Goal: Information Seeking & Learning: Learn about a topic

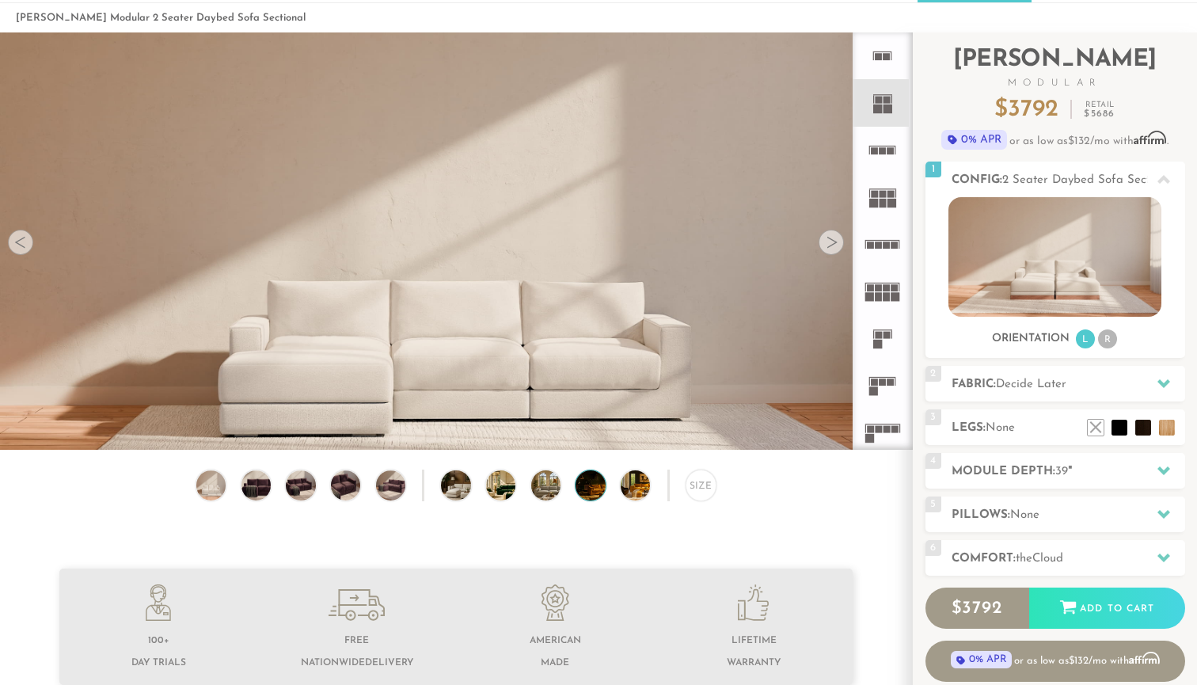
scroll to position [34, 0]
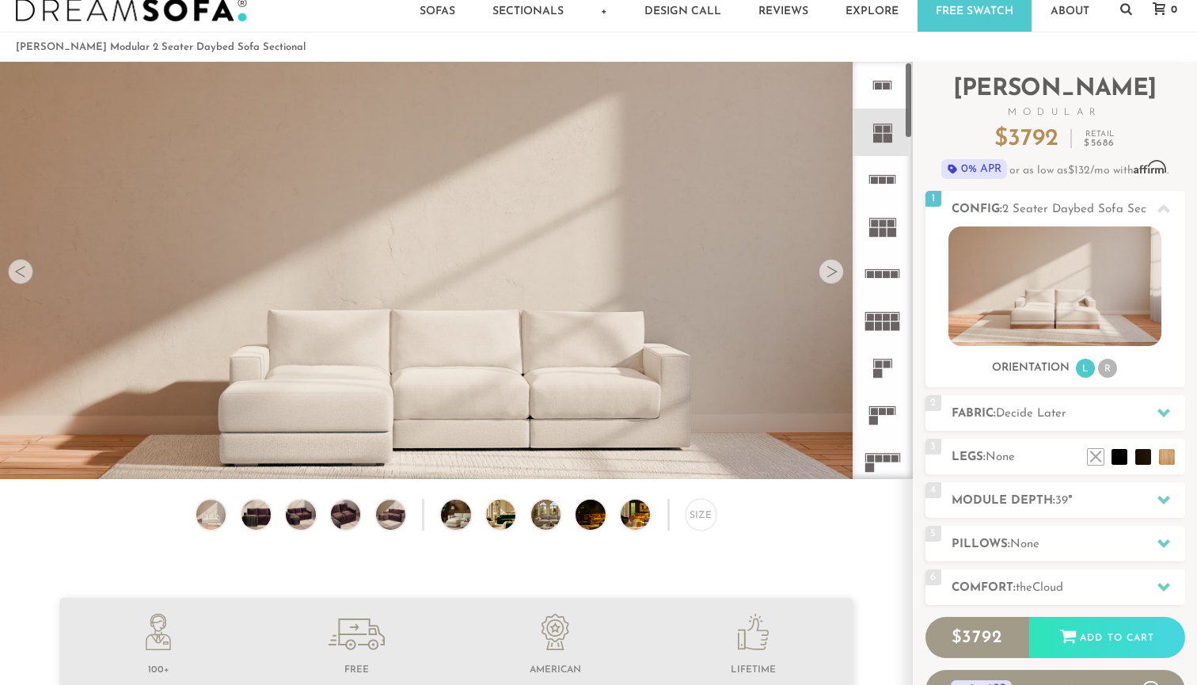
click at [877, 89] on rect at bounding box center [878, 85] width 7 height 7
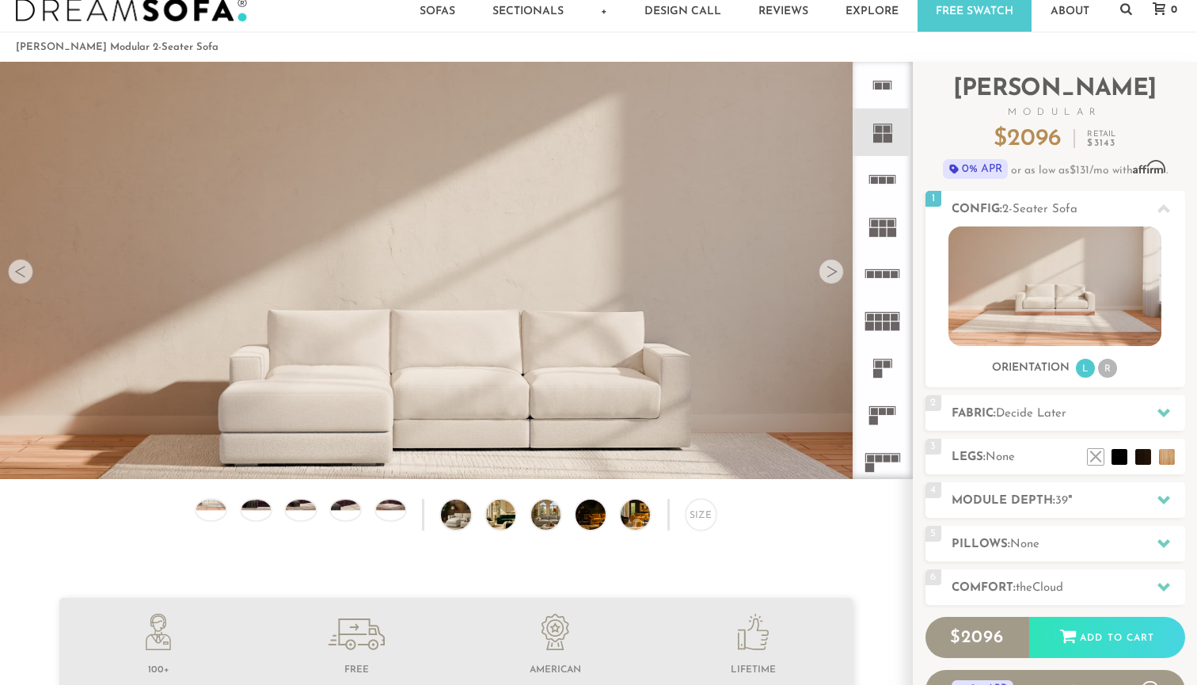
click at [876, 130] on rect at bounding box center [878, 129] width 7 height 7
click at [884, 126] on rect at bounding box center [886, 129] width 7 height 7
click at [881, 193] on icon at bounding box center [882, 179] width 47 height 47
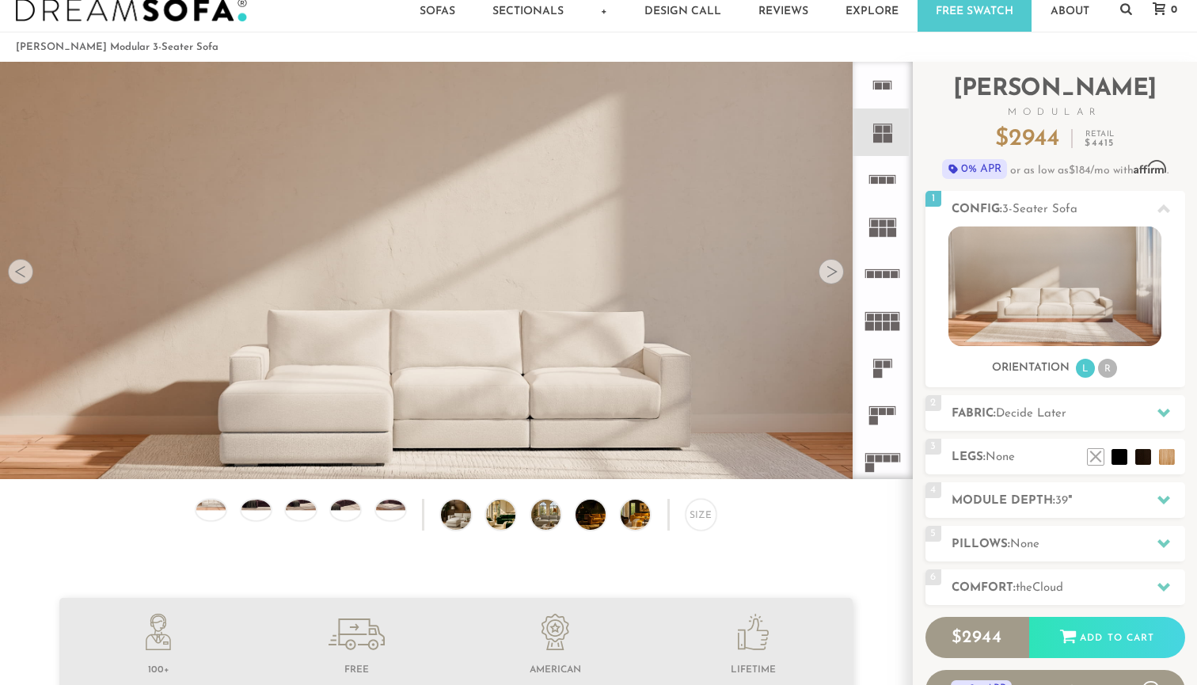
click at [883, 179] on rect at bounding box center [882, 180] width 7 height 7
click at [887, 127] on rect at bounding box center [886, 129] width 7 height 7
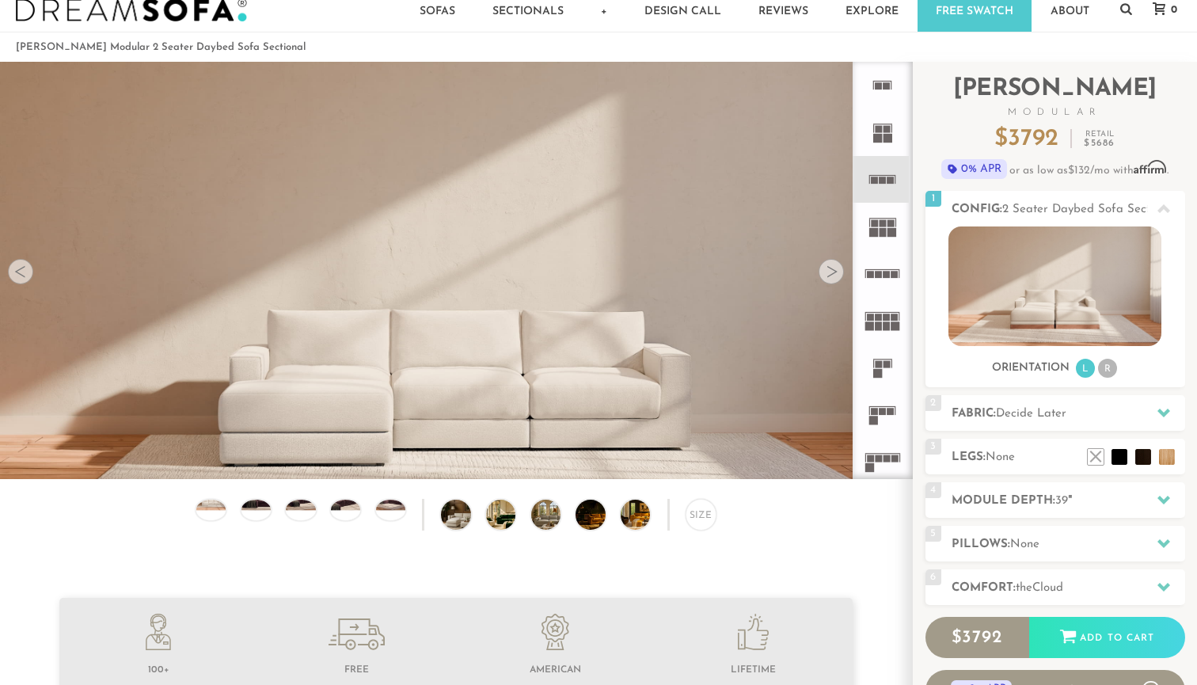
click at [884, 229] on rect at bounding box center [882, 232] width 7 height 9
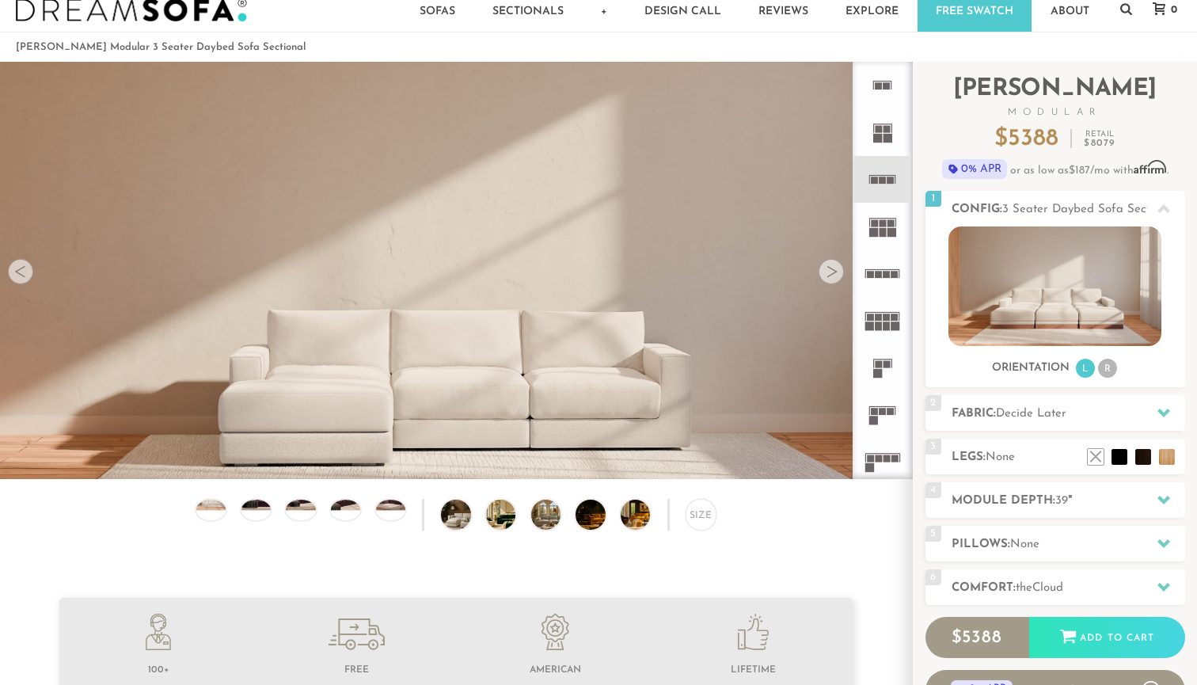
click at [884, 274] on rect at bounding box center [886, 274] width 7 height 7
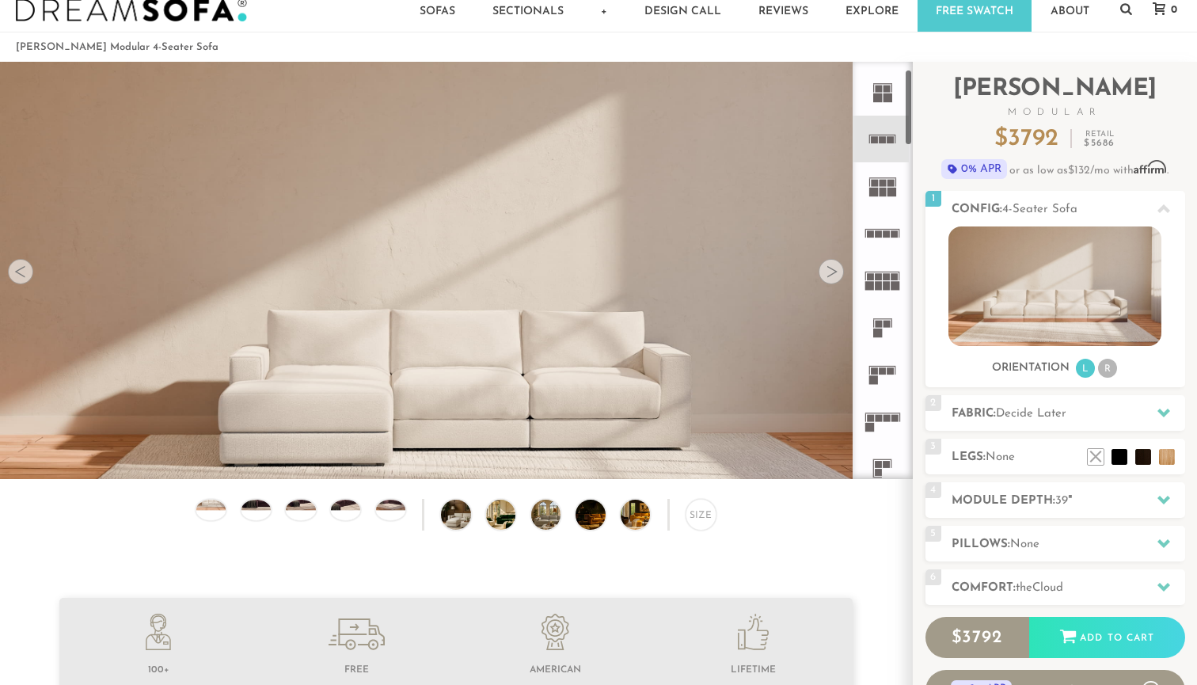
scroll to position [47, 0]
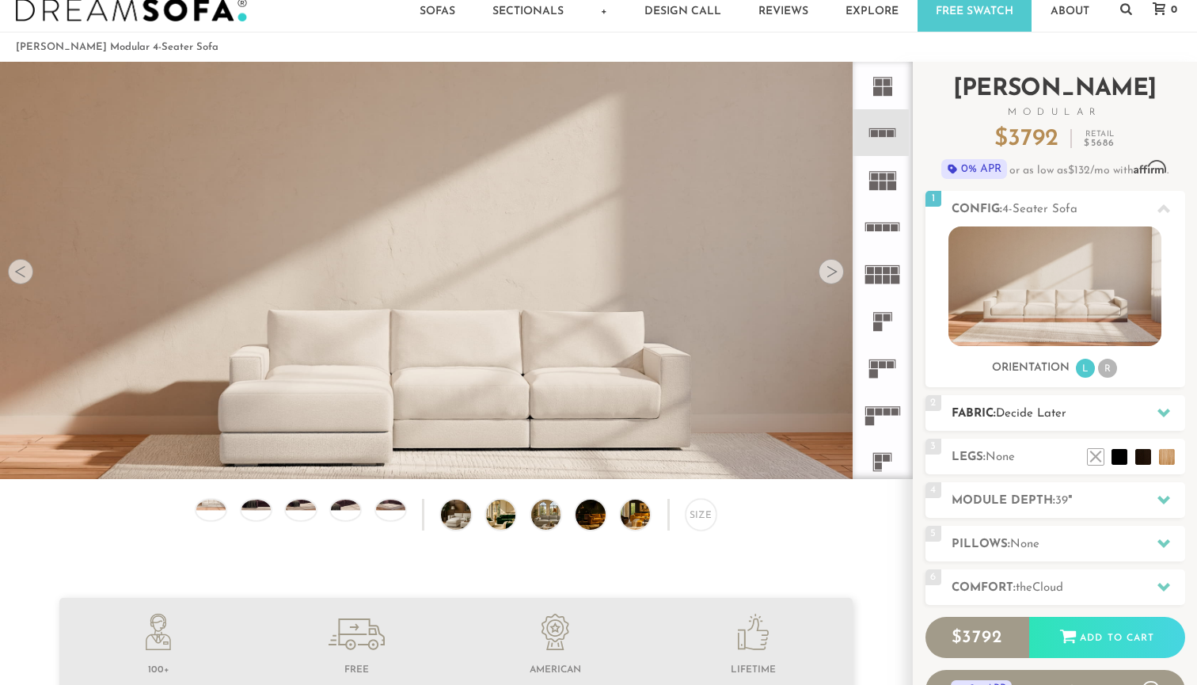
click at [1154, 405] on div at bounding box center [1163, 413] width 33 height 32
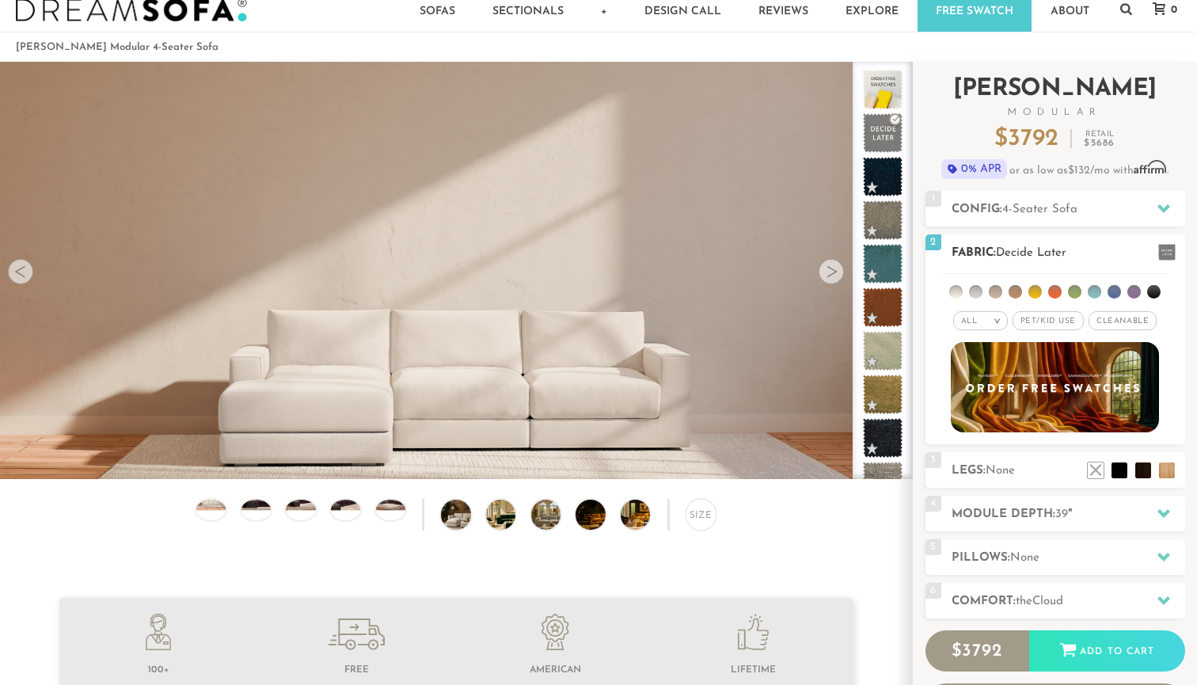
click at [1134, 288] on li at bounding box center [1133, 291] width 13 height 13
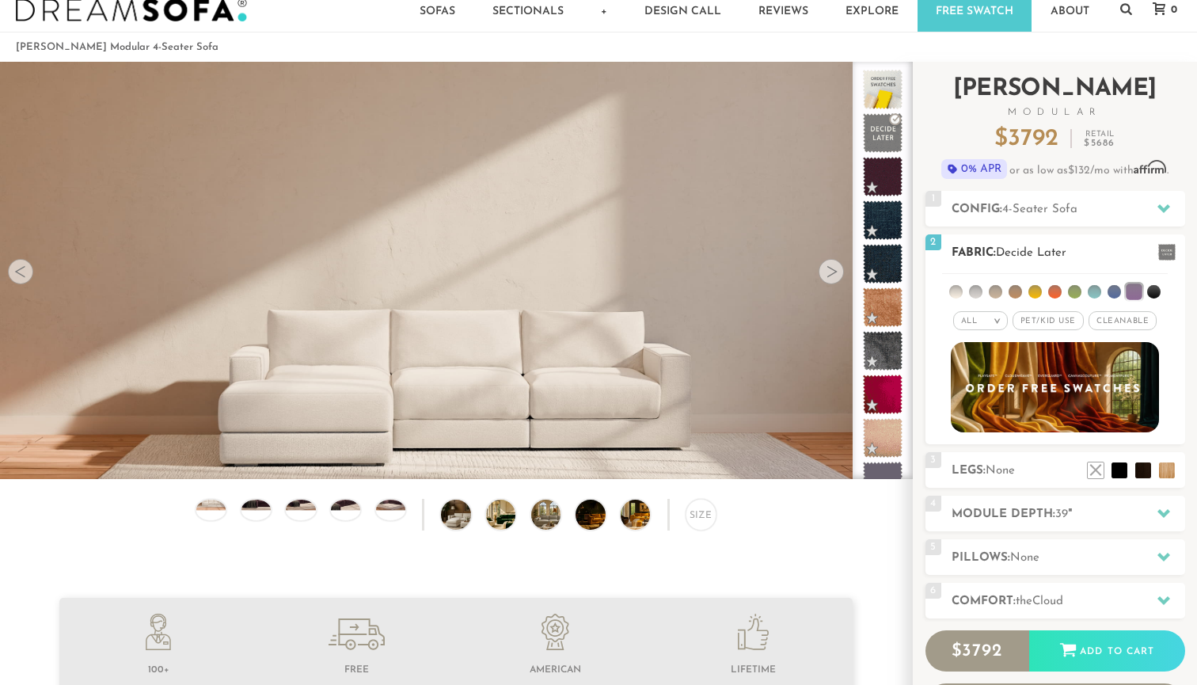
click at [997, 323] on em ">" at bounding box center [997, 321] width 12 height 8
click at [983, 452] on li "Luxury" at bounding box center [980, 454] width 55 height 22
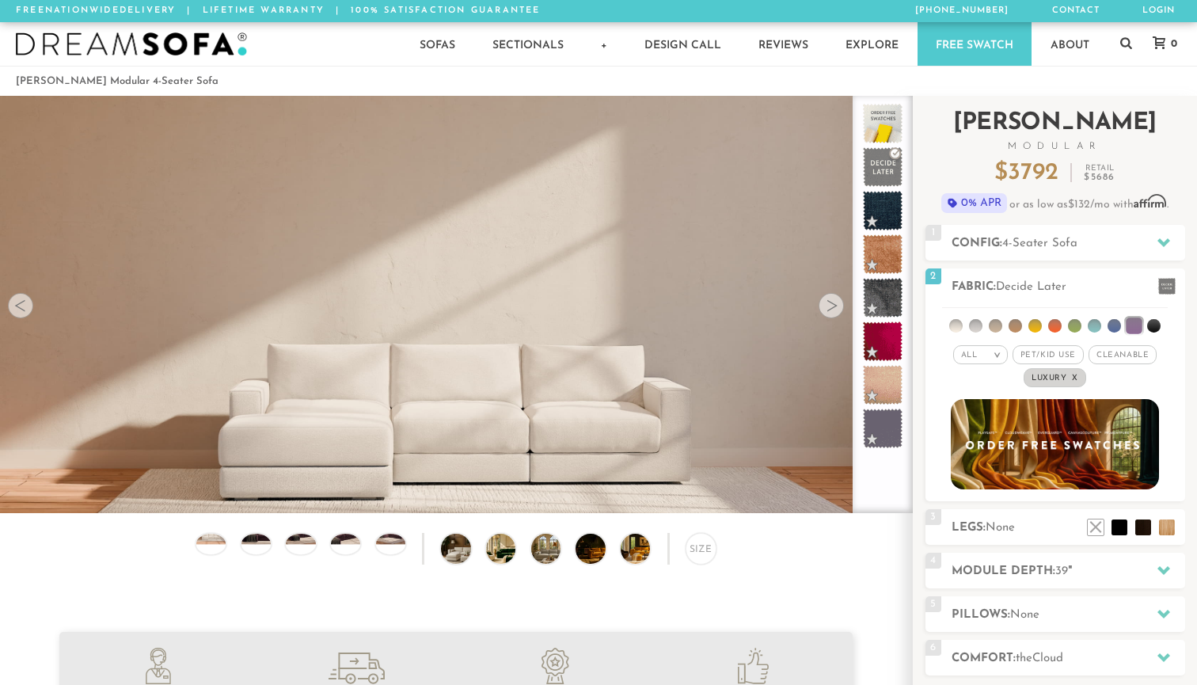
scroll to position [0, 0]
click at [1042, 244] on span "4-Seater Sofa" at bounding box center [1039, 243] width 75 height 12
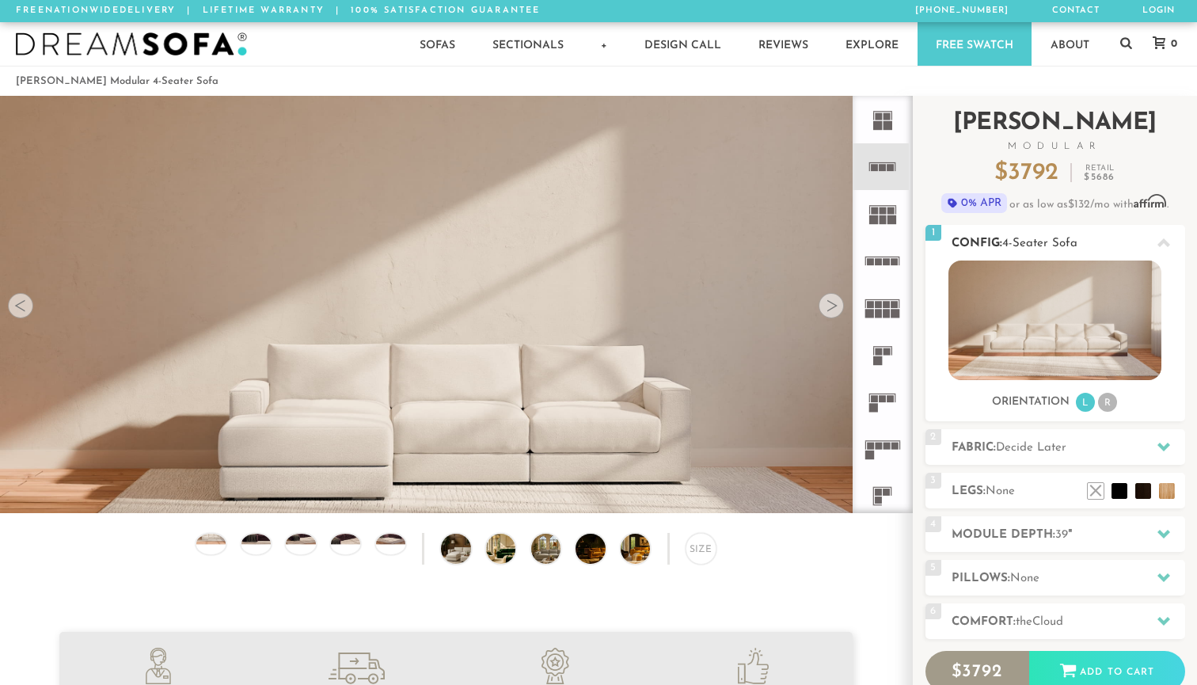
click at [1042, 328] on img at bounding box center [1054, 320] width 213 height 120
click at [887, 169] on icon at bounding box center [882, 166] width 47 height 47
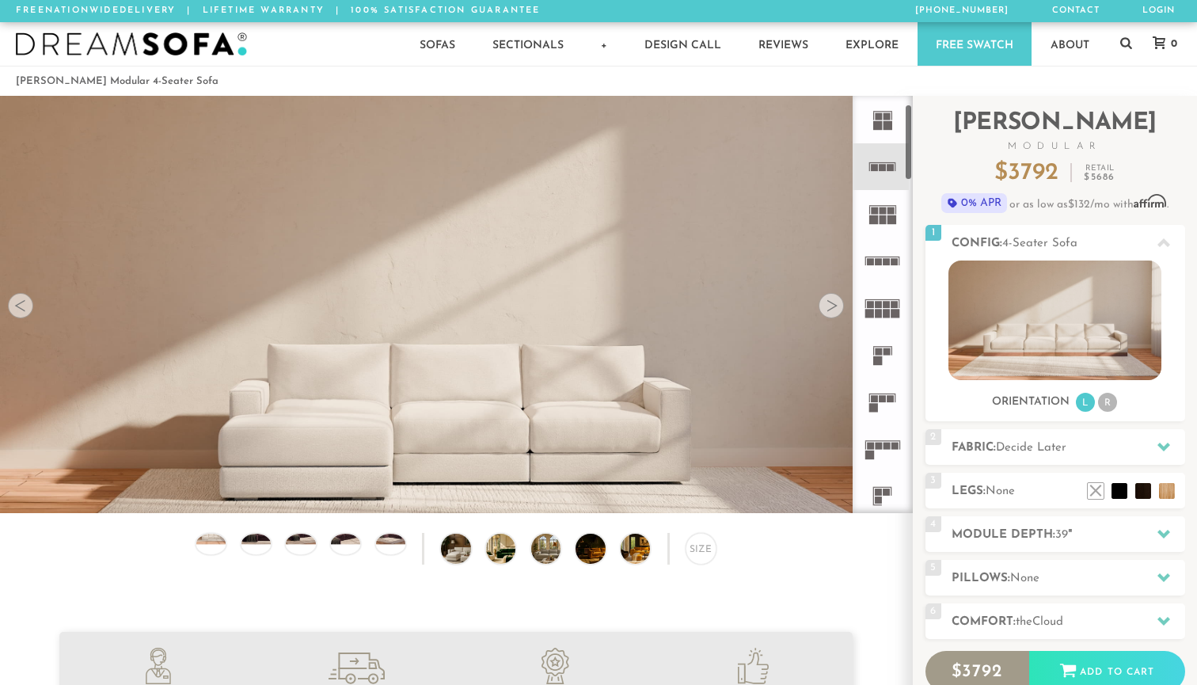
click at [831, 301] on div at bounding box center [830, 305] width 25 height 25
click at [829, 302] on div at bounding box center [830, 305] width 25 height 25
click at [829, 310] on div at bounding box center [830, 305] width 25 height 25
click at [766, 393] on video at bounding box center [456, 324] width 912 height 456
